Goal: Task Accomplishment & Management: Use online tool/utility

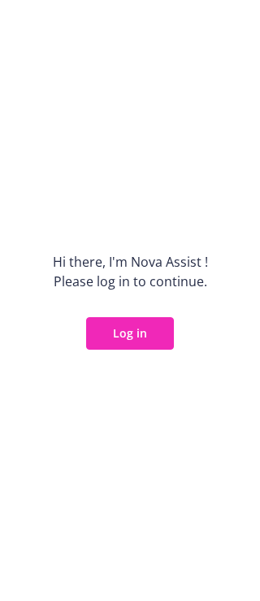
click at [111, 338] on button "Log in" at bounding box center [130, 333] width 88 height 33
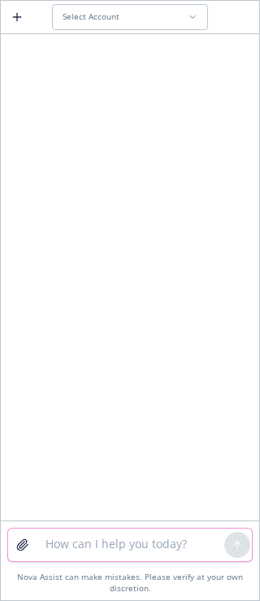
click at [82, 543] on textarea at bounding box center [130, 544] width 189 height 33
paste textarea
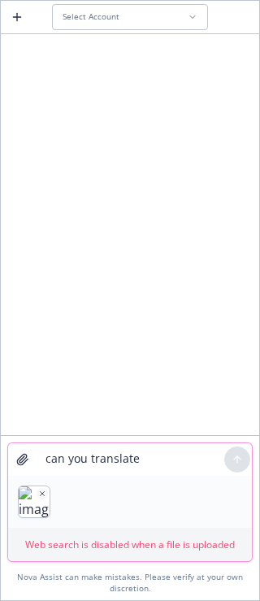
click at [86, 469] on textarea "can you translate" at bounding box center [130, 459] width 189 height 33
click at [142, 463] on textarea "can you translate" at bounding box center [130, 459] width 189 height 33
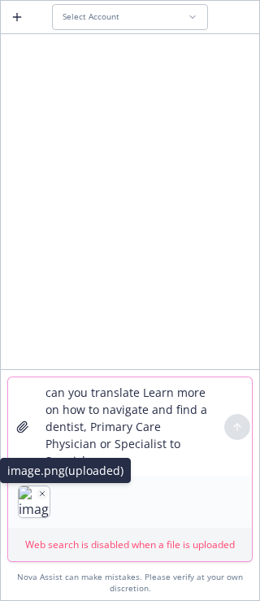
type textarea "can you translate Learn more on how to navigate and find a dentist, Primary Car…"
click at [41, 493] on icon "button" at bounding box center [42, 493] width 8 height 8
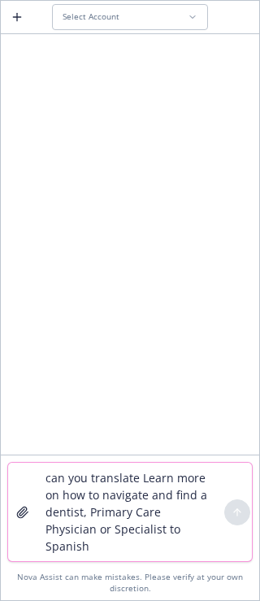
click at [89, 551] on textarea "can you translate Learn more on how to navigate and find a dentist, Primary Car…" at bounding box center [130, 512] width 189 height 98
click at [98, 21] on span "Select Account" at bounding box center [91, 16] width 57 height 11
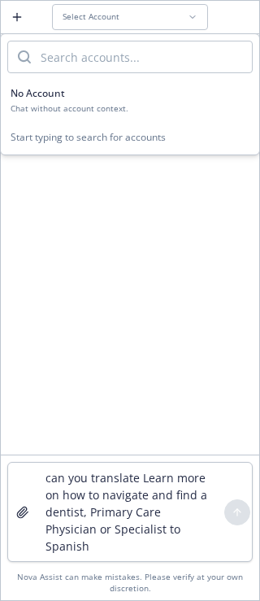
click at [63, 98] on span "No Account" at bounding box center [38, 93] width 54 height 14
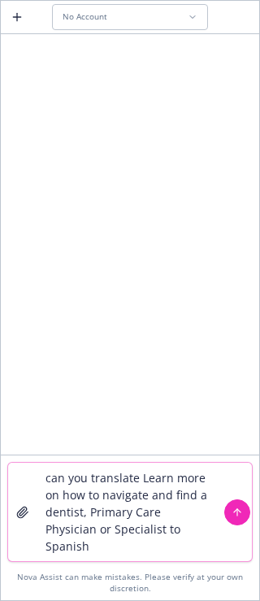
click at [243, 513] on button "submit" at bounding box center [237, 512] width 26 height 26
